Goal: Navigation & Orientation: Go to known website

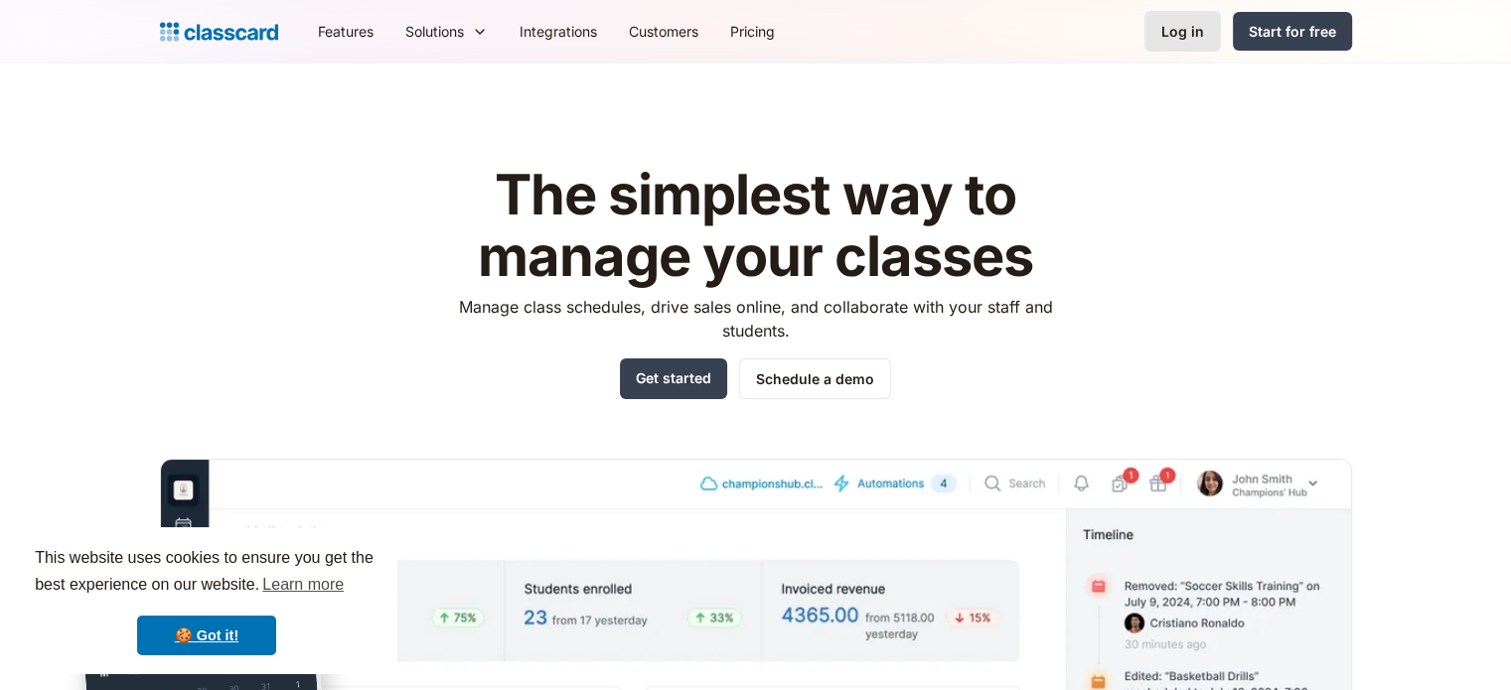
click at [1203, 21] on div "Log in" at bounding box center [1182, 31] width 43 height 21
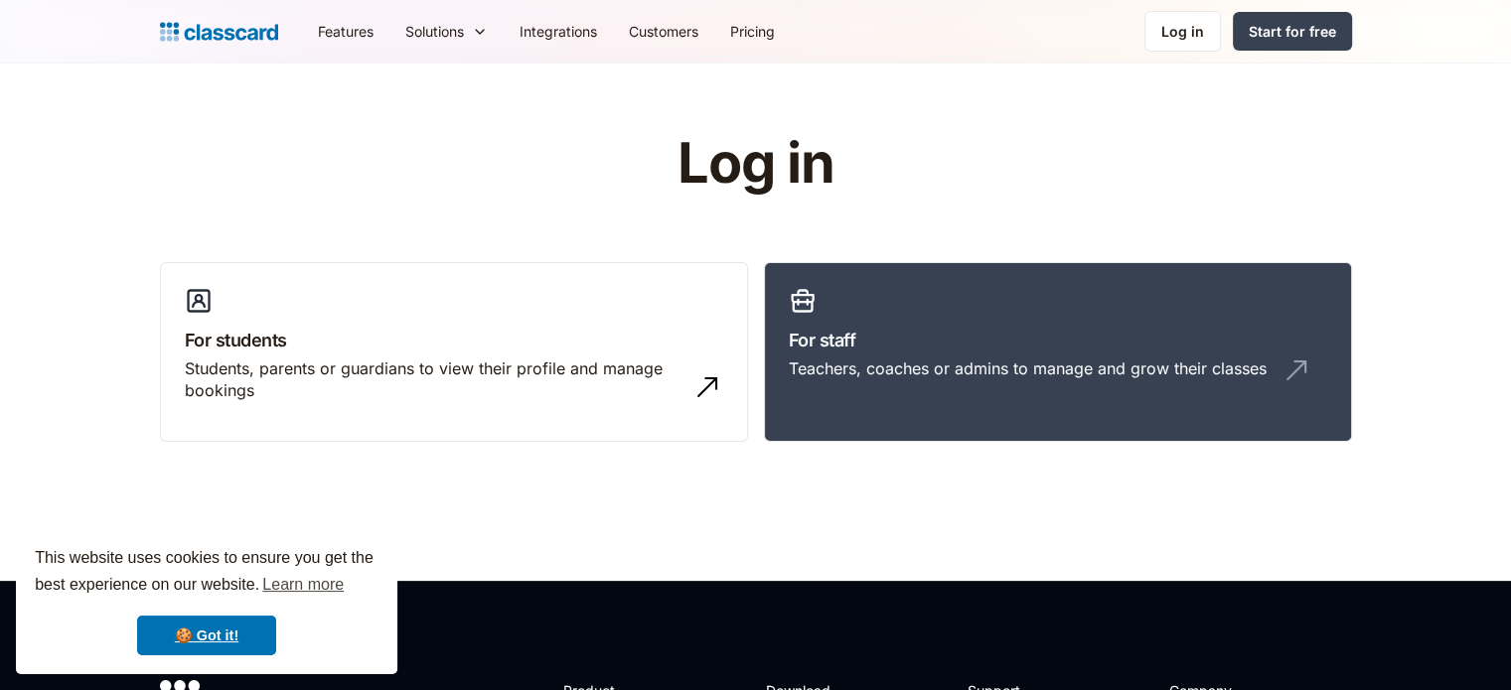
click at [946, 314] on link "For staff Teachers, coaches or admins to manage and grow their classes" at bounding box center [1058, 352] width 588 height 181
